Goal: Task Accomplishment & Management: Manage account settings

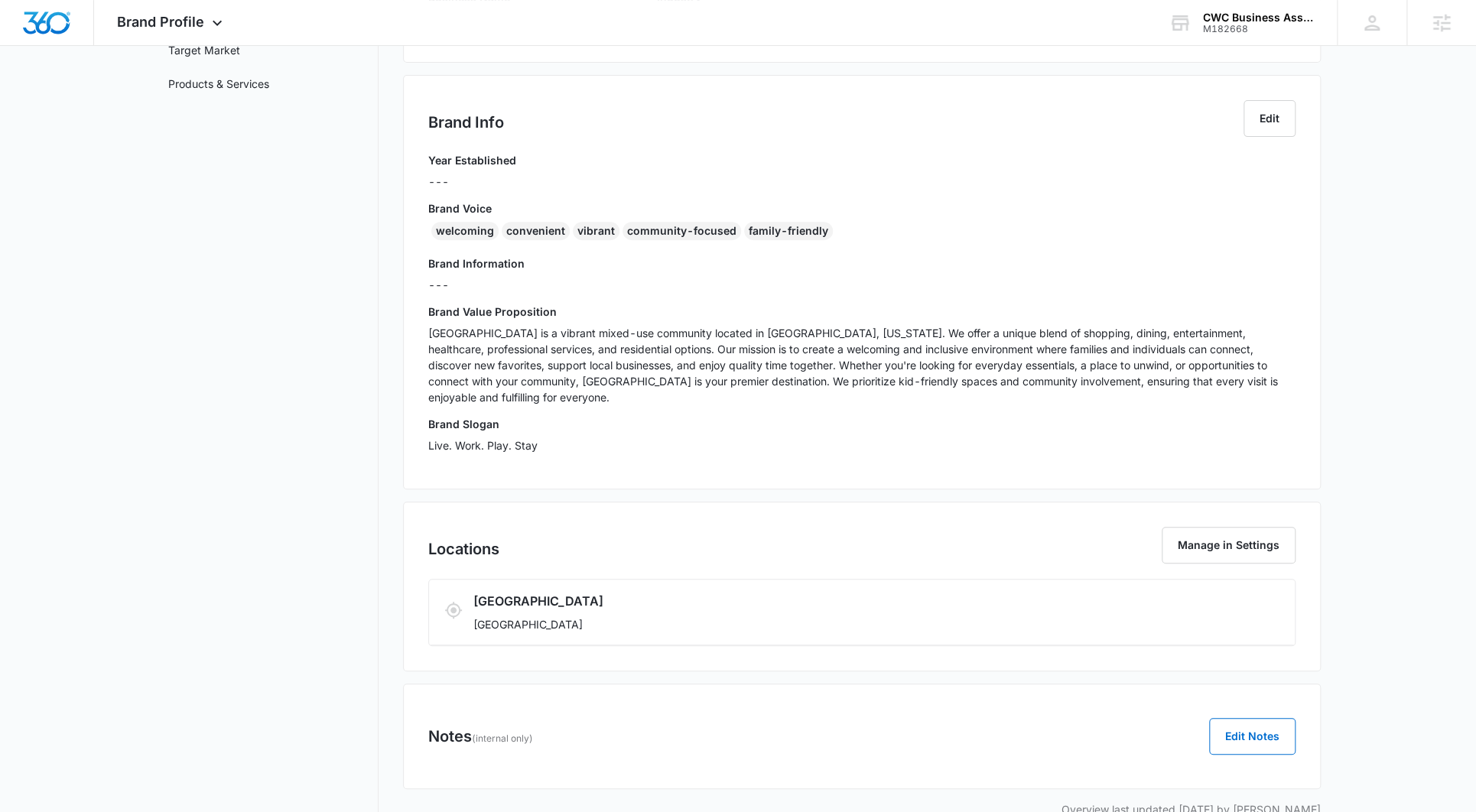
click at [217, 12] on div "Brand Profile Apps Reputation Websites Forms CRM Email Social Content Ads Intel…" at bounding box center [171, 22] width 155 height 45
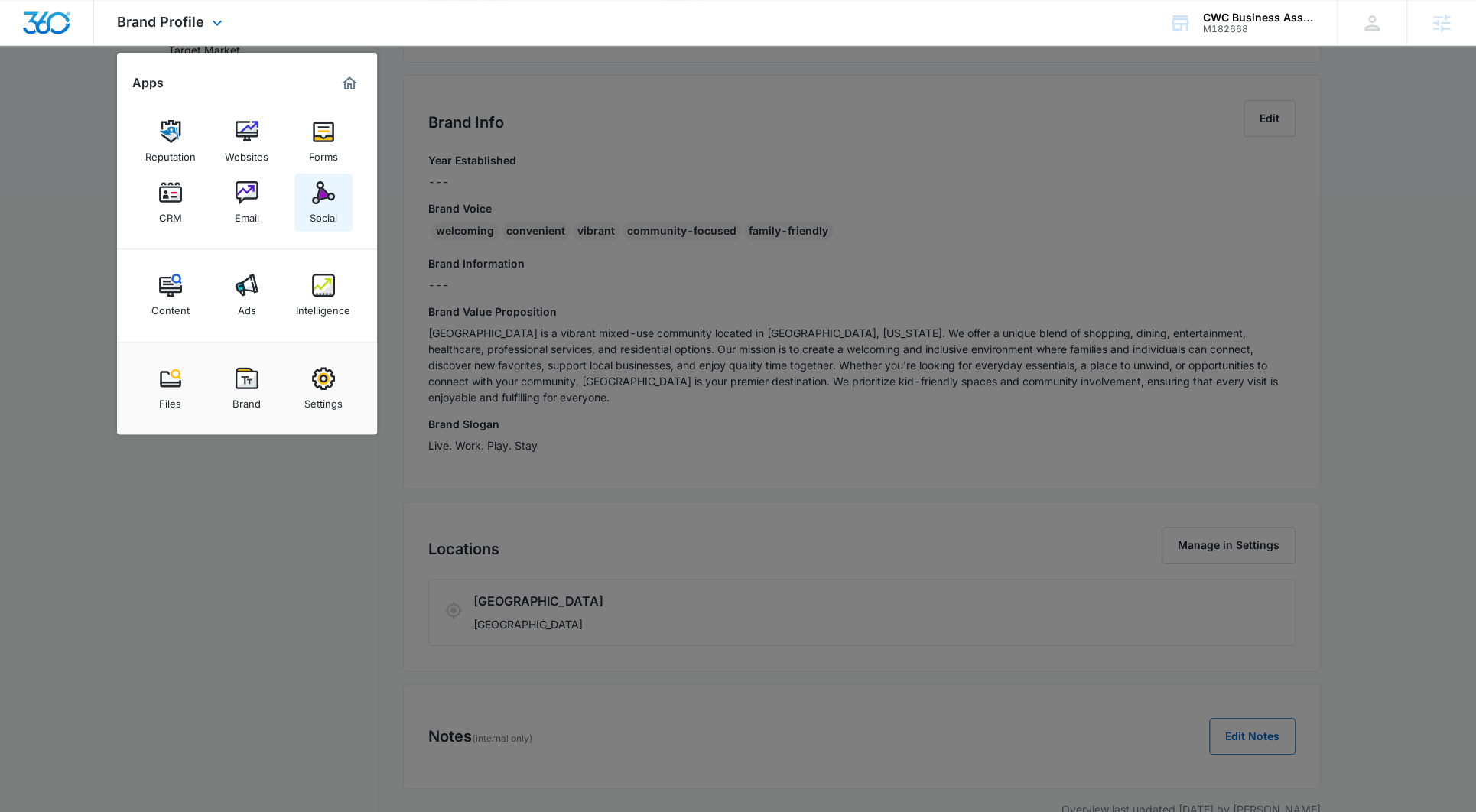
click at [313, 213] on div "Social" at bounding box center [323, 214] width 28 height 20
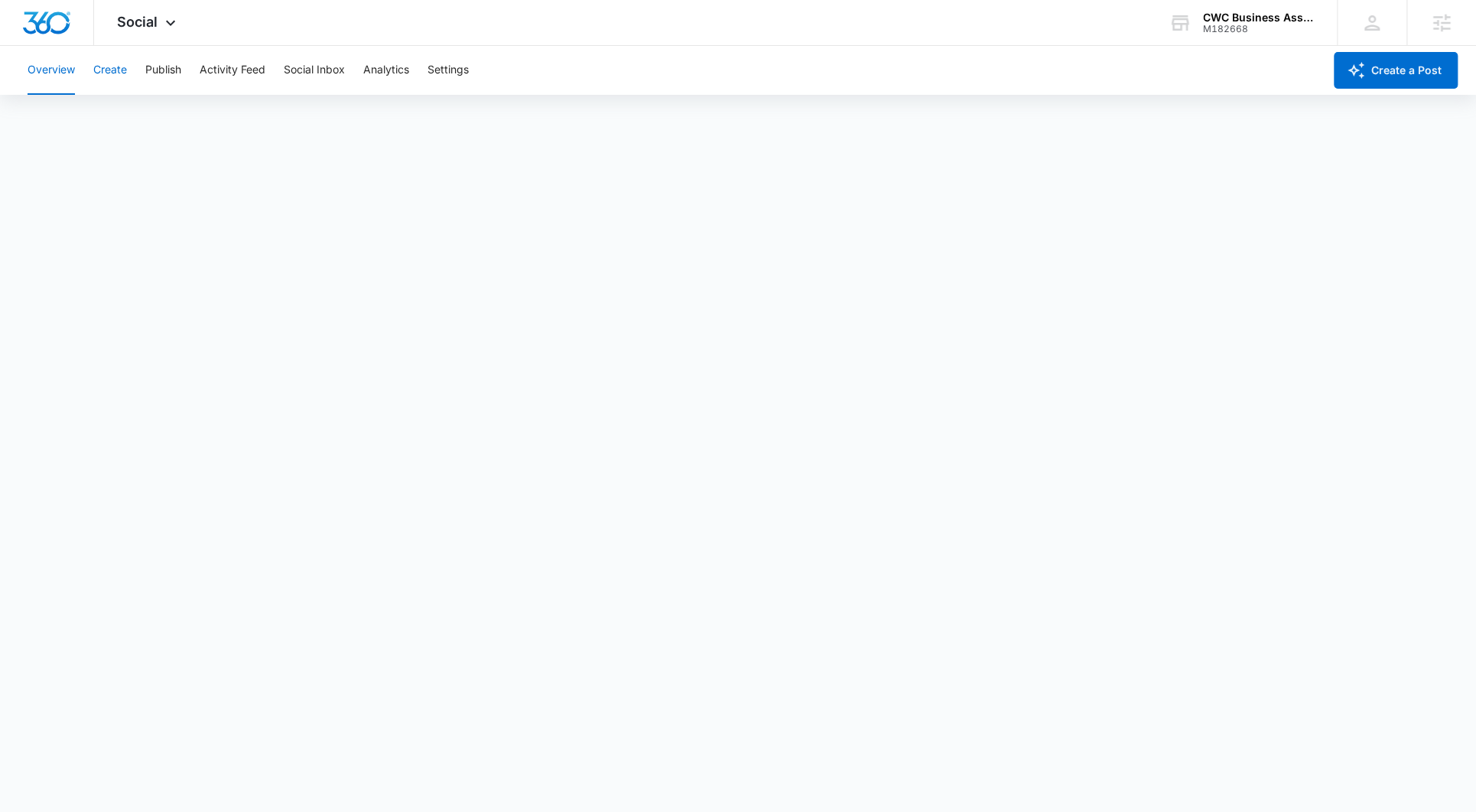
click at [99, 74] on button "Create" at bounding box center [110, 71] width 33 height 49
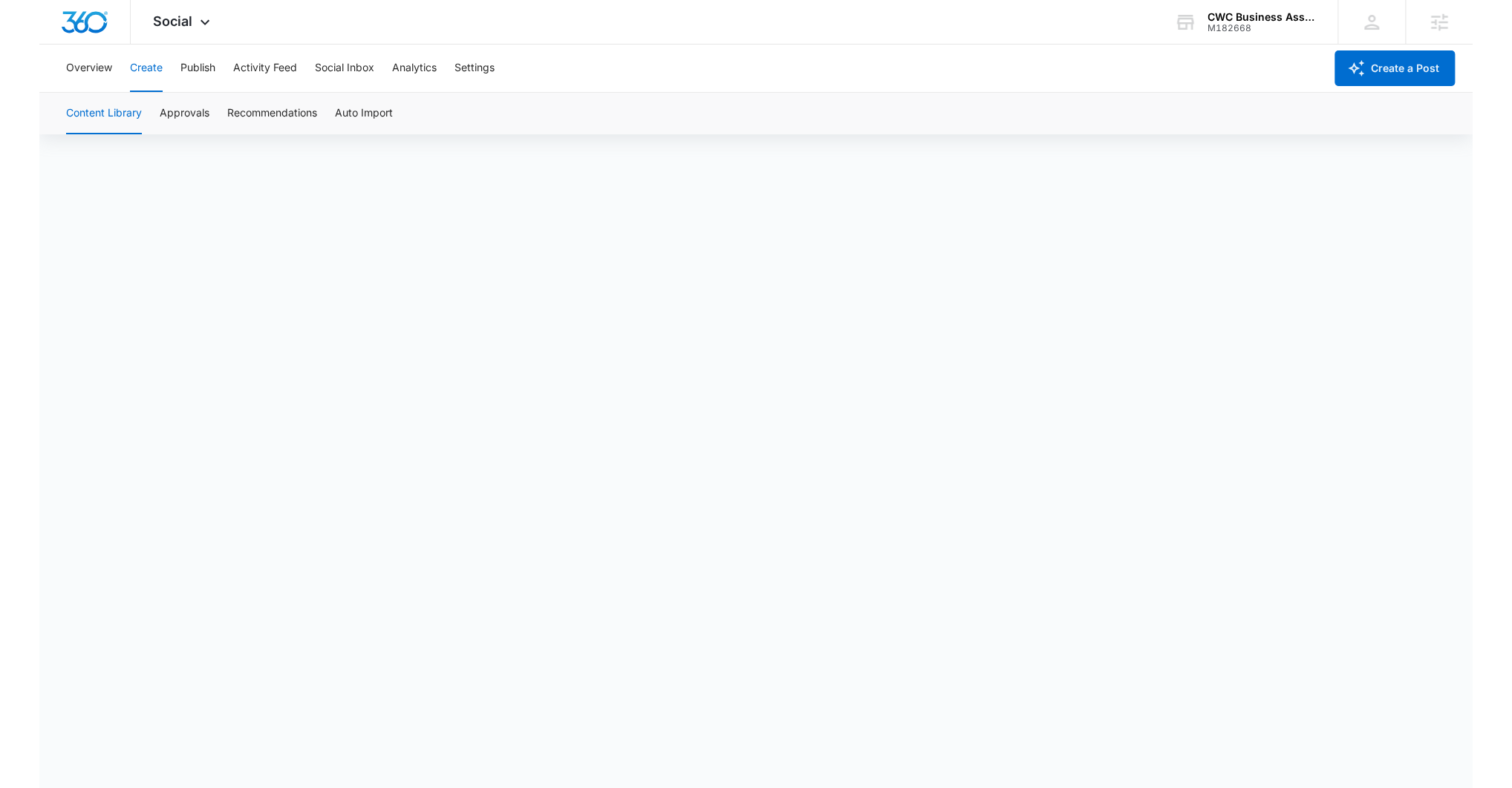
scroll to position [10, 0]
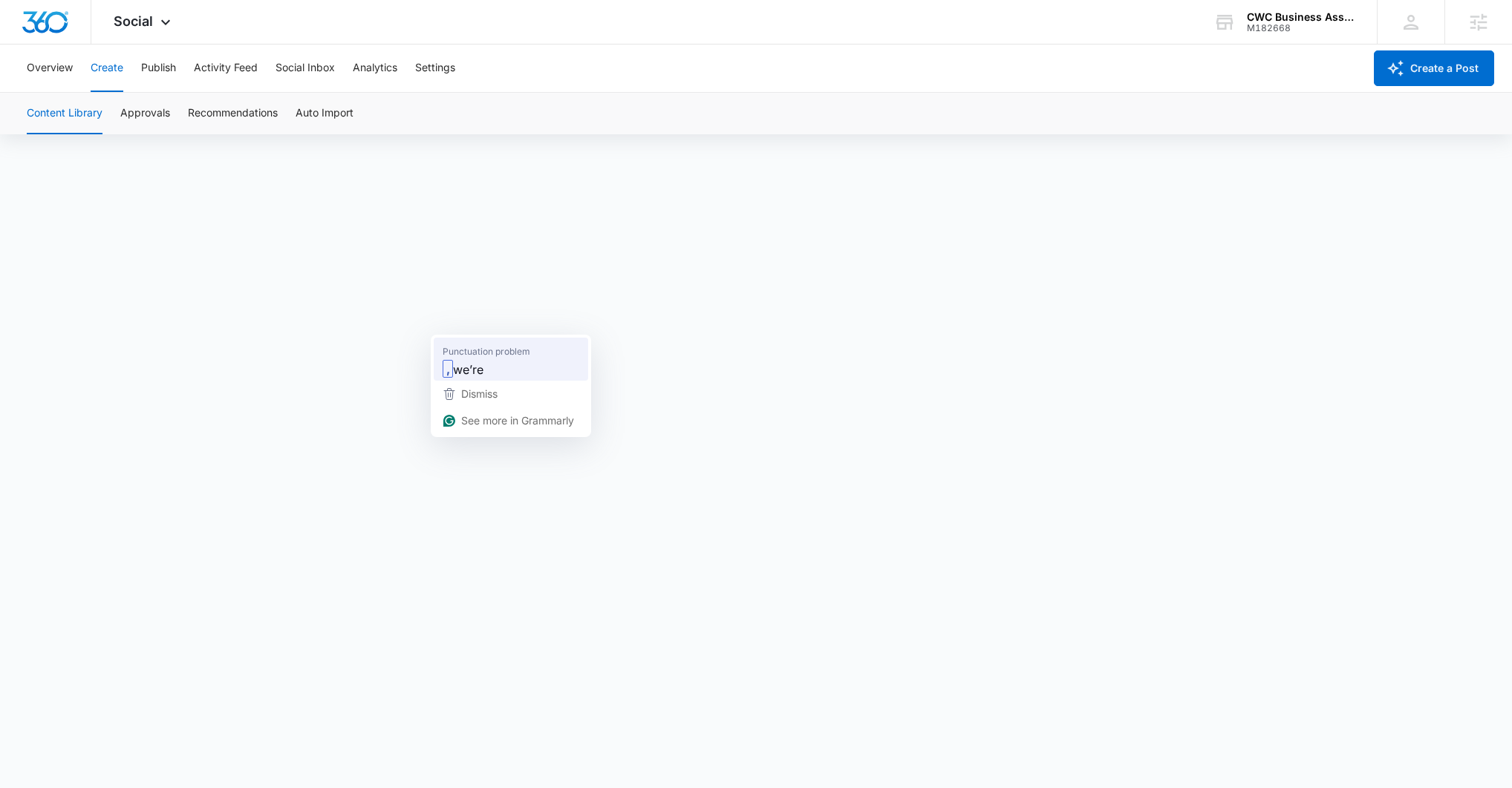
click at [462, 350] on span "Punctuation problem" at bounding box center [486, 350] width 87 height 15
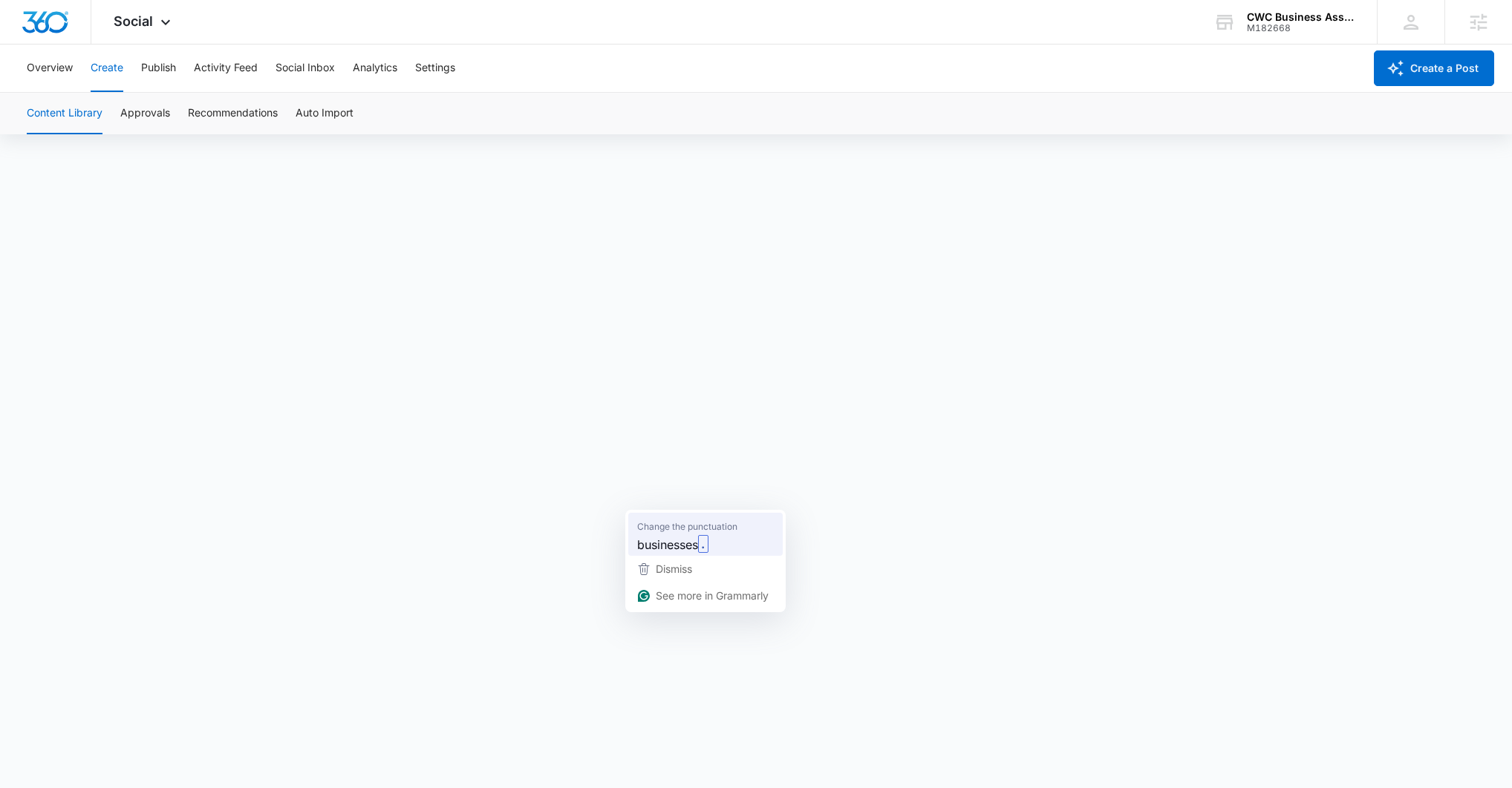
click at [697, 538] on span "businesses" at bounding box center [667, 544] width 61 height 19
click at [159, 68] on button "Publish" at bounding box center [158, 69] width 35 height 48
click at [50, 72] on button "Overview" at bounding box center [50, 69] width 46 height 48
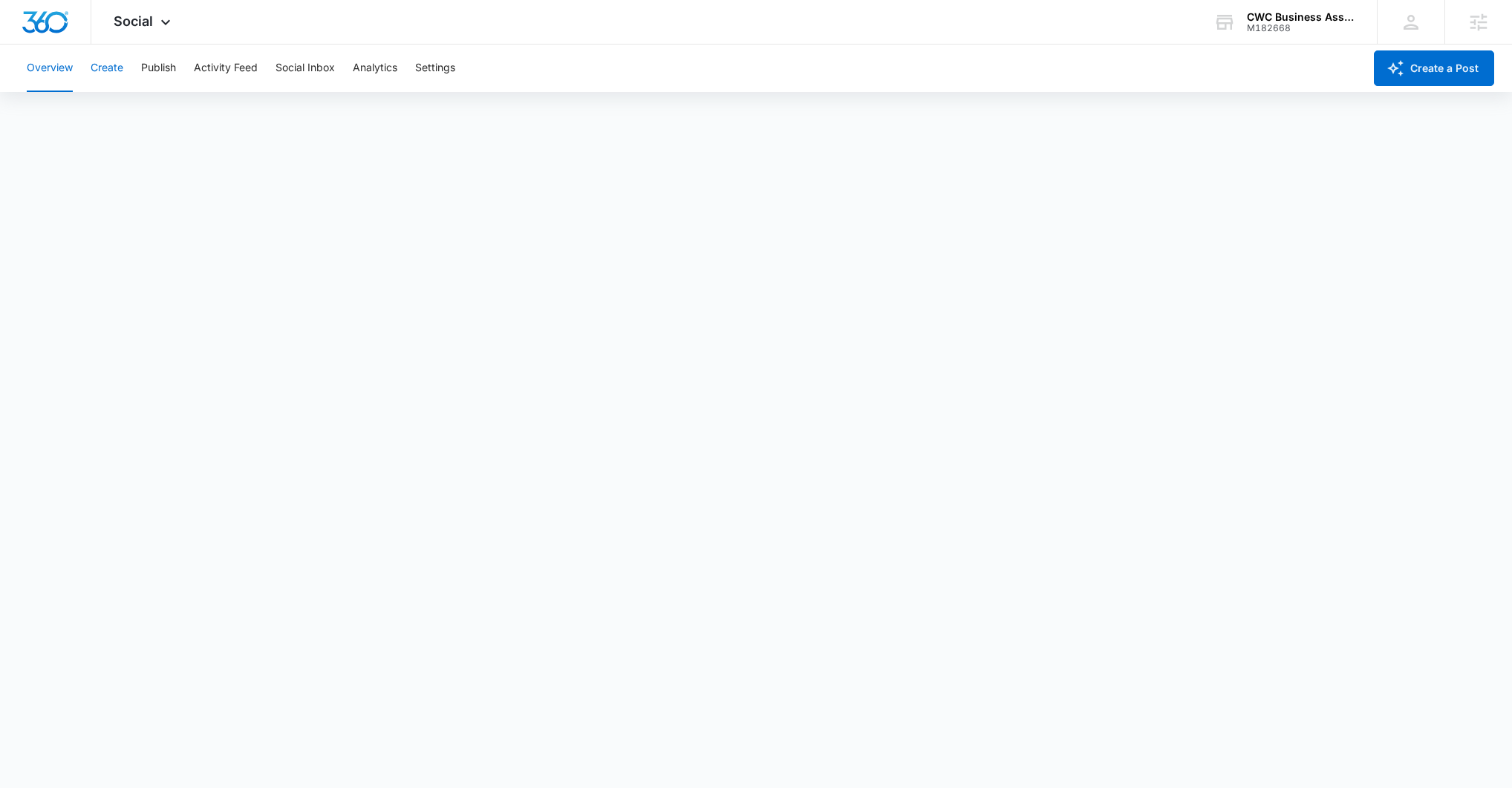
click at [105, 73] on button "Create" at bounding box center [107, 69] width 32 height 48
click at [148, 67] on button "Publish" at bounding box center [158, 69] width 35 height 48
click at [114, 117] on button "Schedules" at bounding box center [113, 113] width 50 height 42
click at [41, 119] on button "Calendar" at bounding box center [49, 113] width 44 height 42
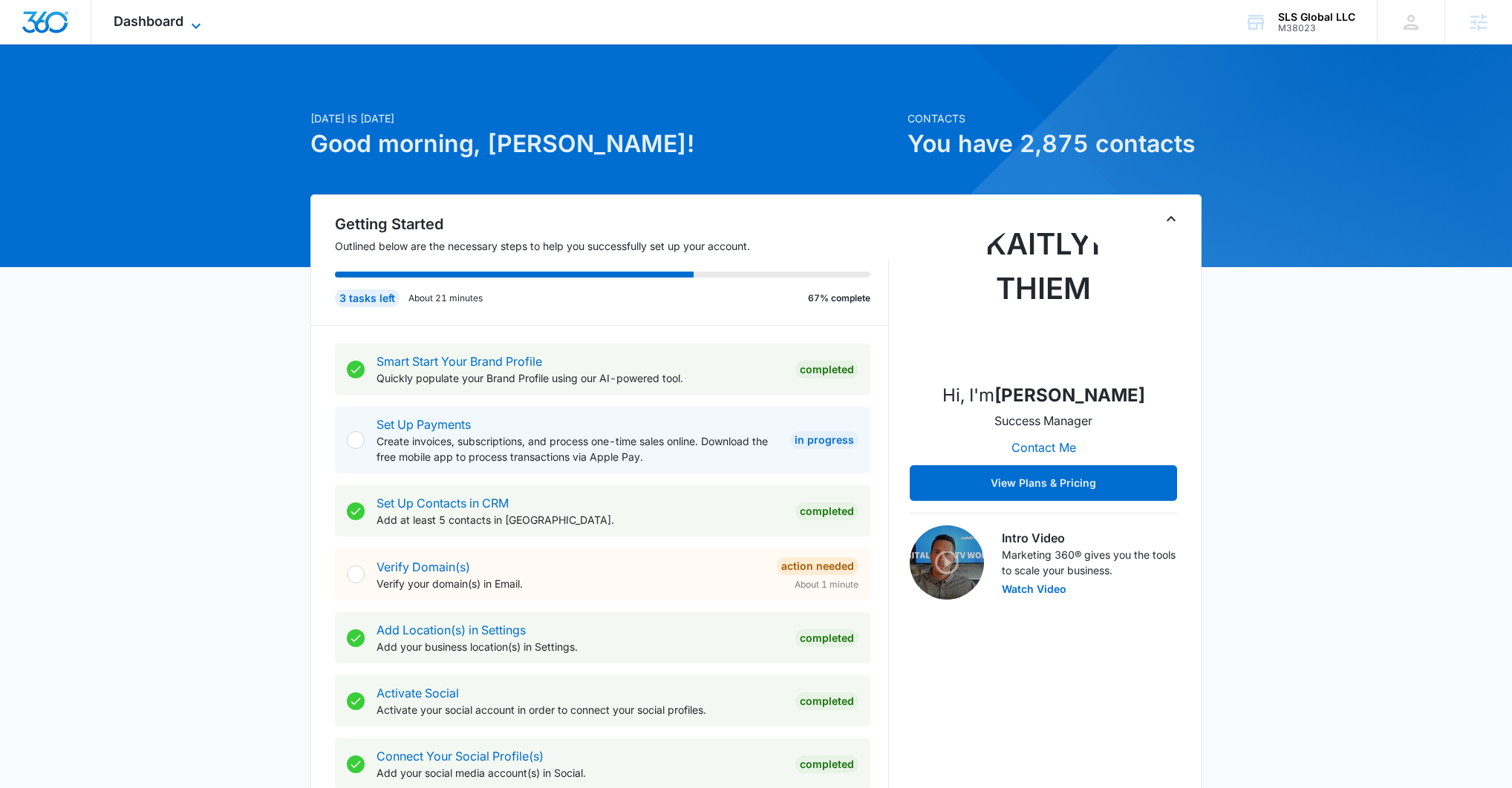
click at [146, 22] on span "Dashboard" at bounding box center [148, 21] width 69 height 15
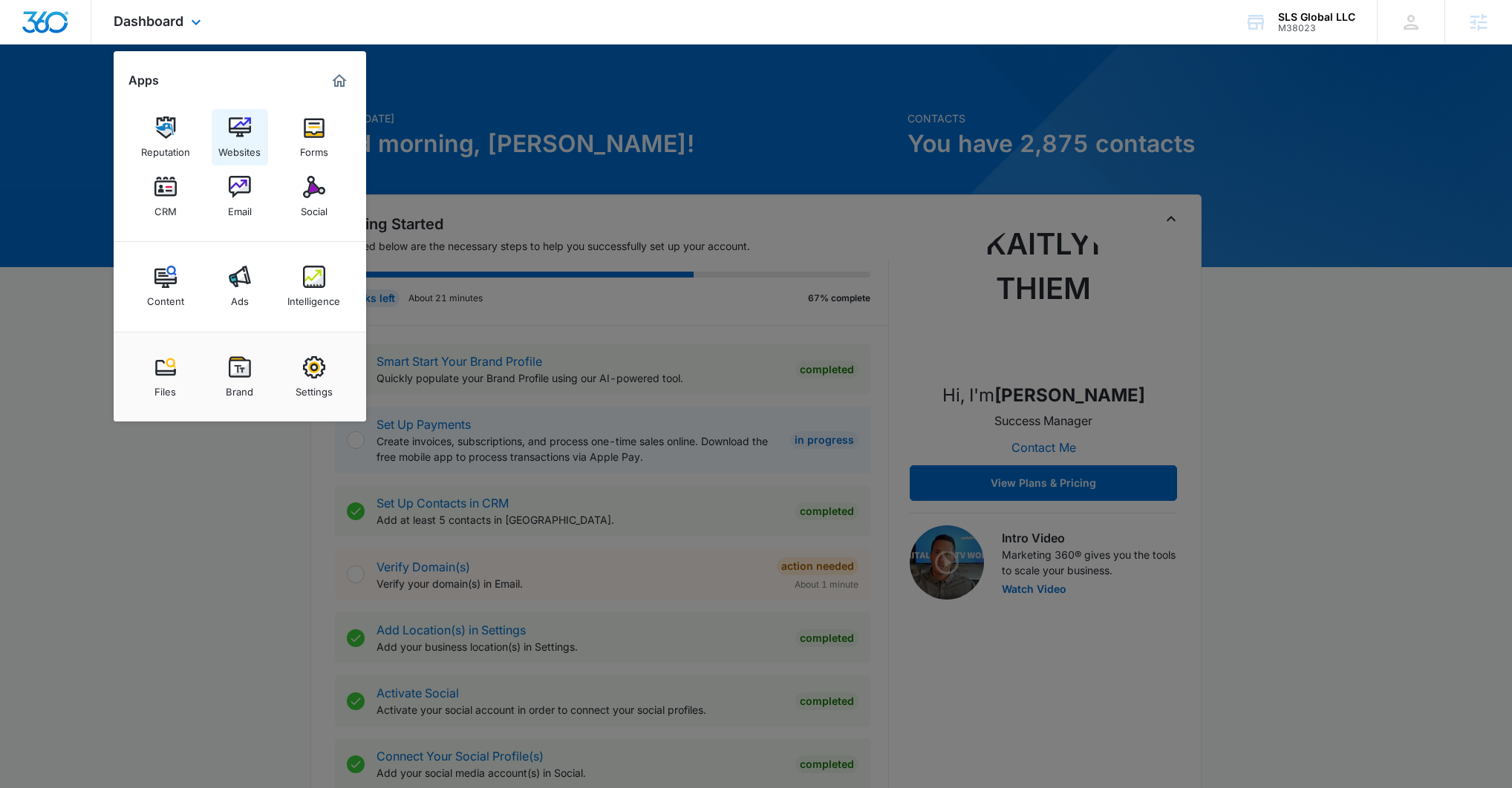
click at [256, 143] on div "Websites" at bounding box center [239, 148] width 42 height 19
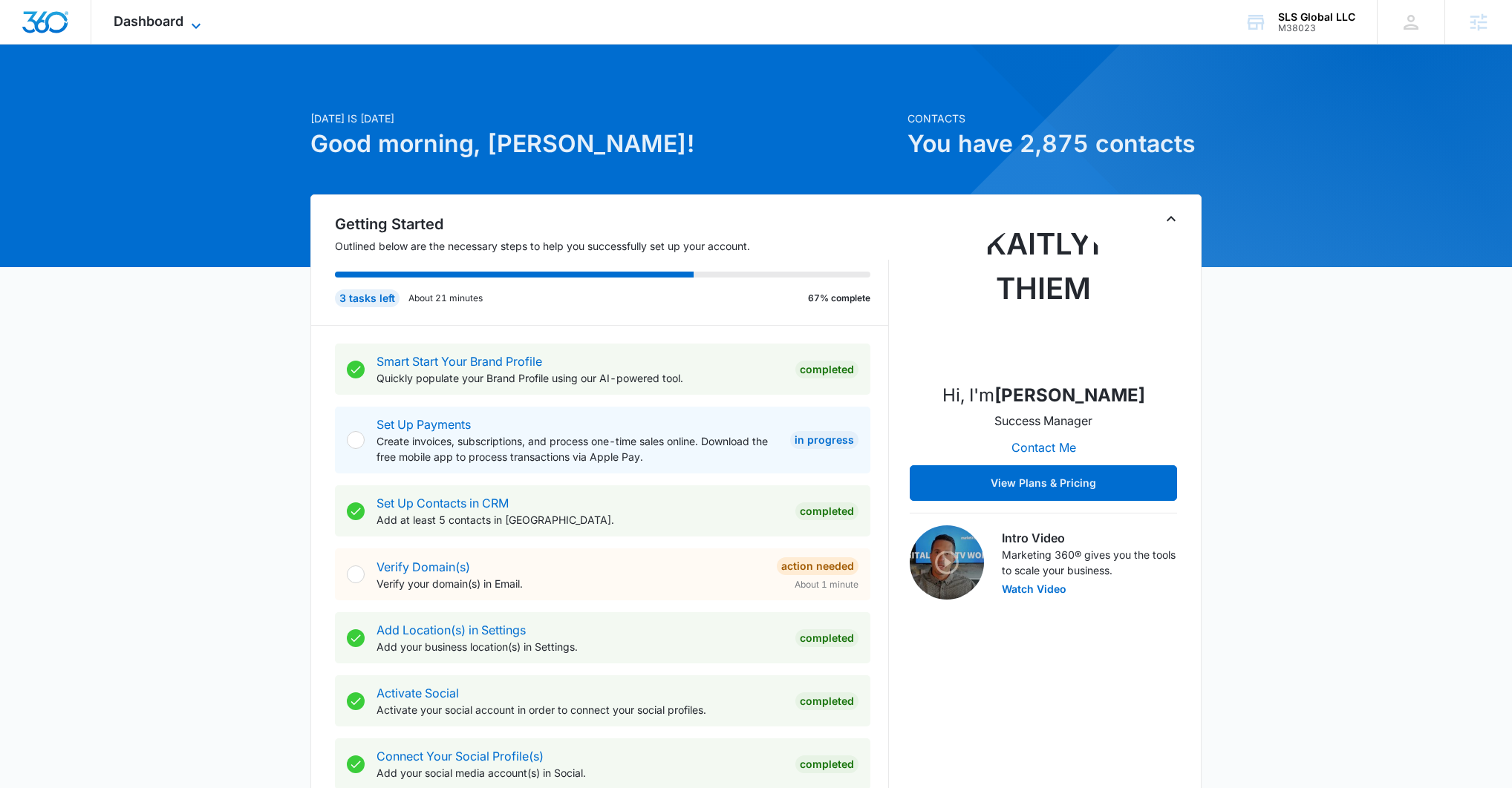
click at [180, 15] on span "Dashboard" at bounding box center [148, 21] width 69 height 15
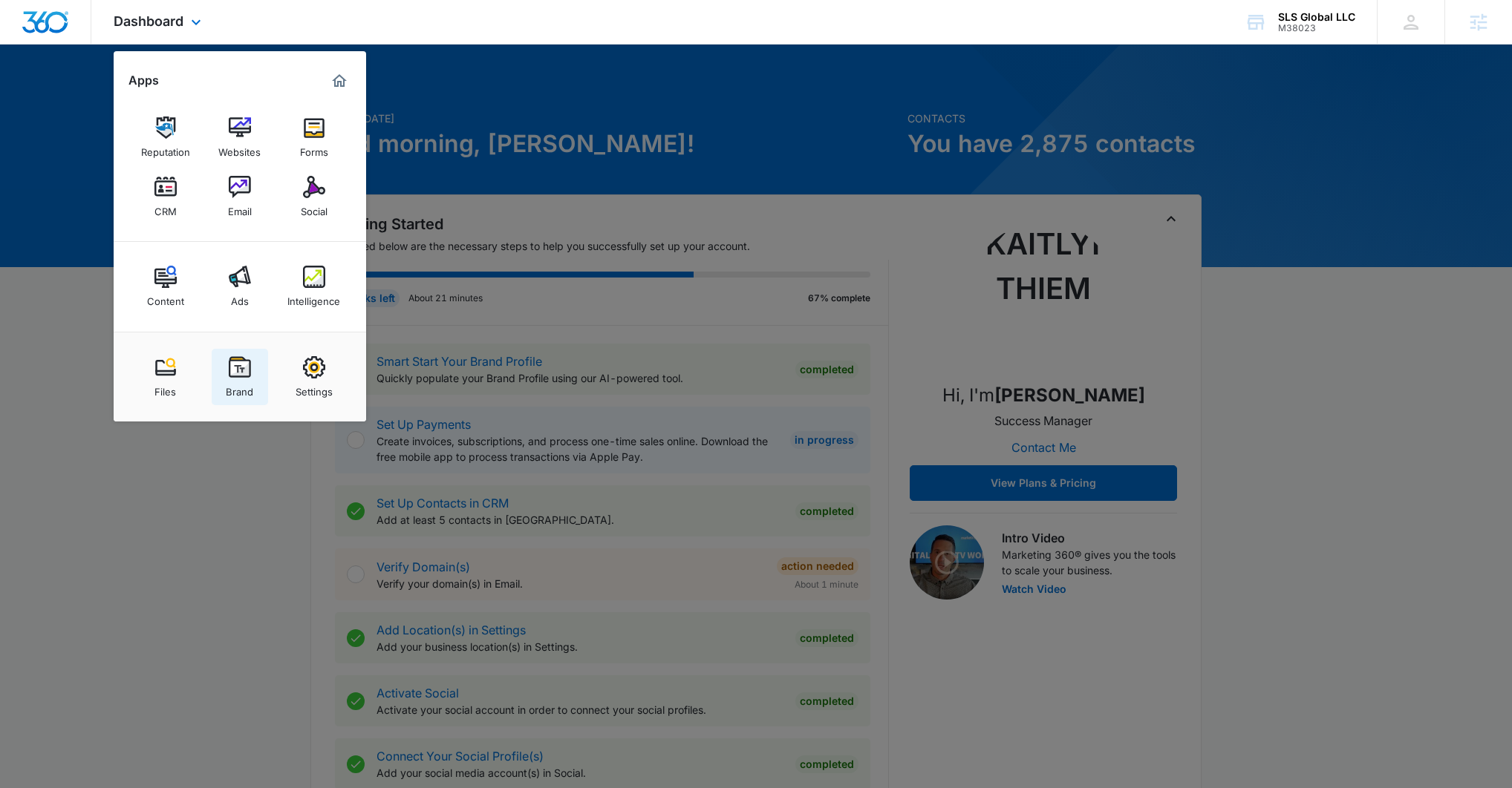
click at [236, 379] on div "Brand" at bounding box center [239, 387] width 28 height 19
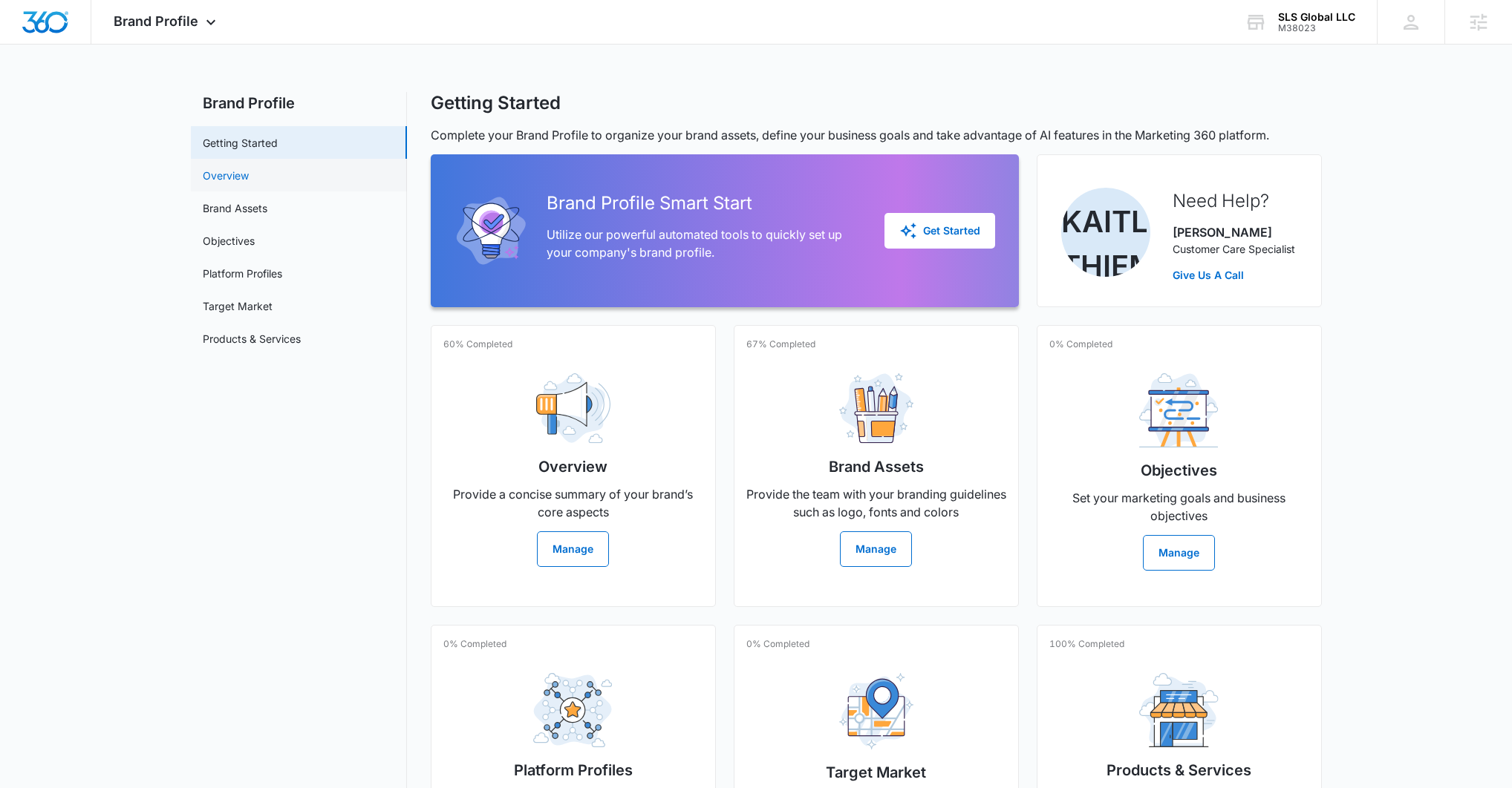
click at [249, 182] on link "Overview" at bounding box center [225, 175] width 46 height 15
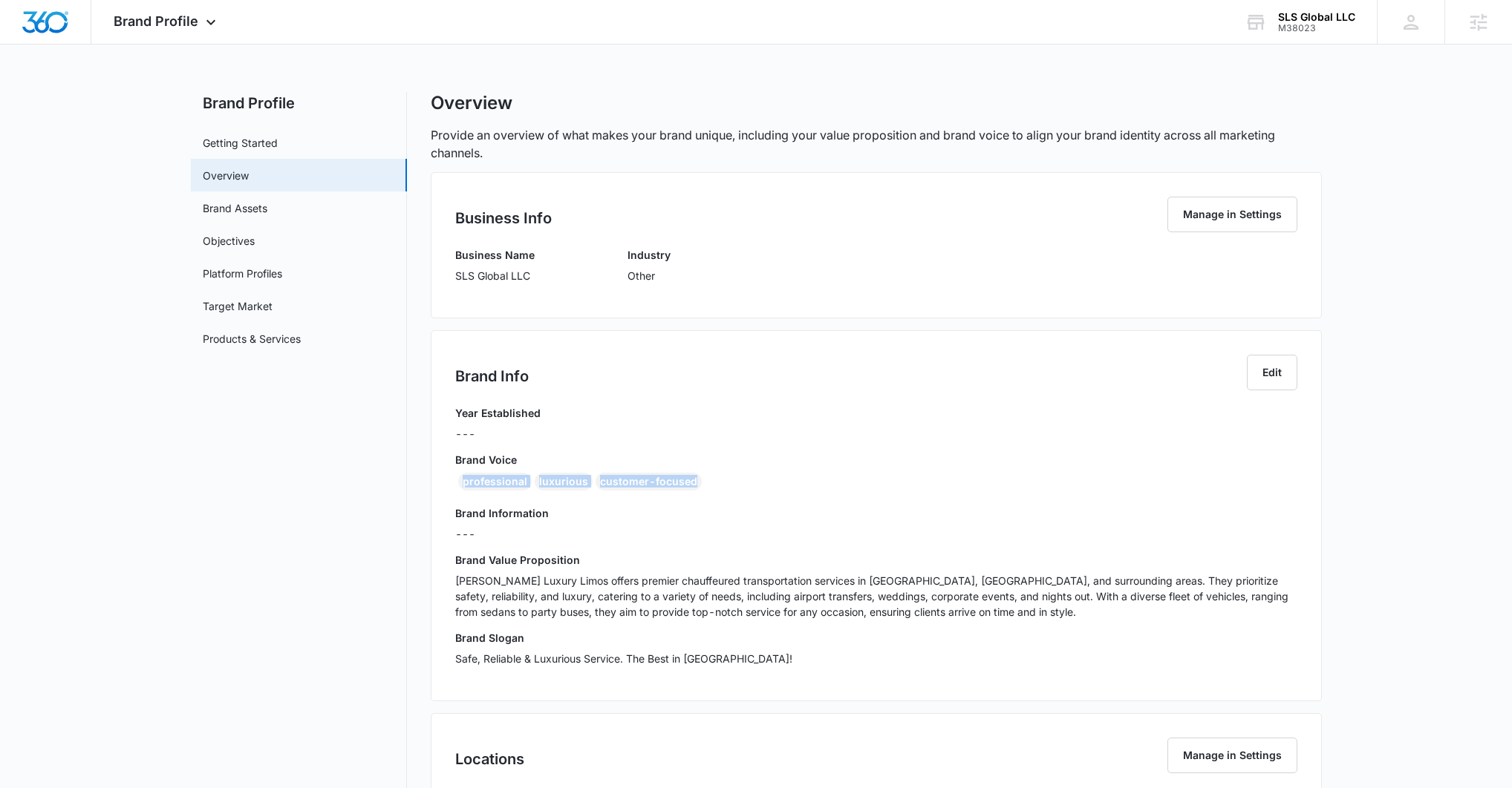
drag, startPoint x: 710, startPoint y: 482, endPoint x: 460, endPoint y: 484, distance: 250.0
click at [460, 484] on div "professional luxurious customer-focused" at bounding box center [876, 484] width 842 height 24
copy div "professional luxurious customer-focused"
